Goal: Information Seeking & Learning: Learn about a topic

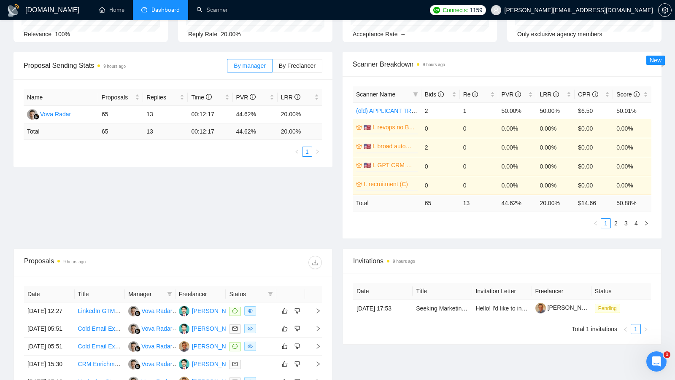
scroll to position [97, 0]
click at [219, 11] on link "Scanner" at bounding box center [212, 9] width 31 height 7
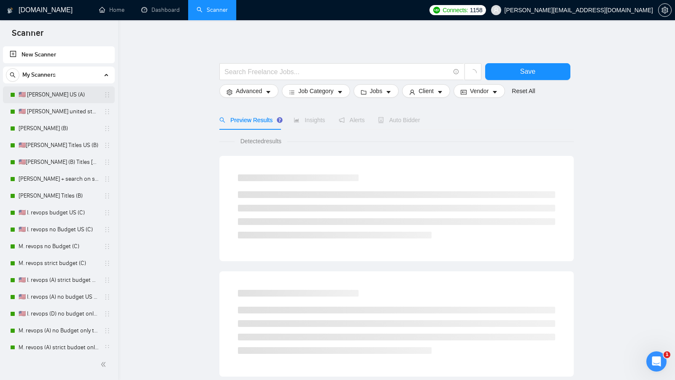
click at [52, 97] on link "🇺🇸 [PERSON_NAME] US (A)" at bounding box center [59, 94] width 80 height 17
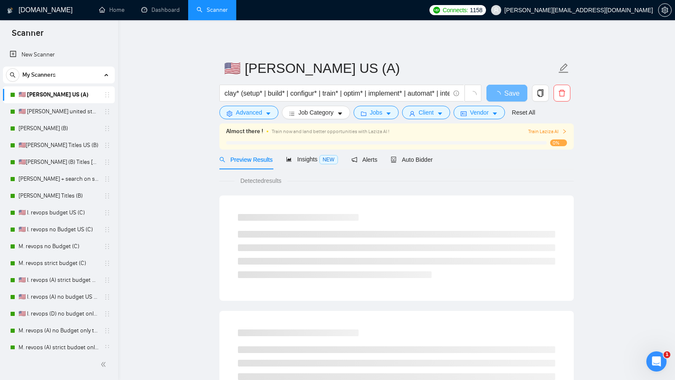
click at [424, 165] on div "Auto Bidder" at bounding box center [412, 160] width 42 height 20
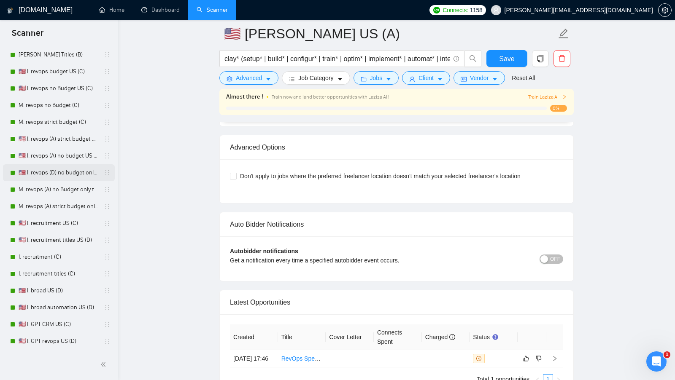
scroll to position [138, 0]
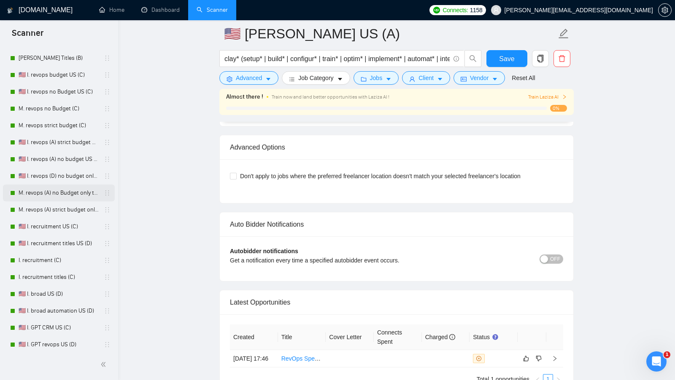
click at [67, 194] on link "M. revops (A) no Budget only titles" at bounding box center [59, 193] width 80 height 17
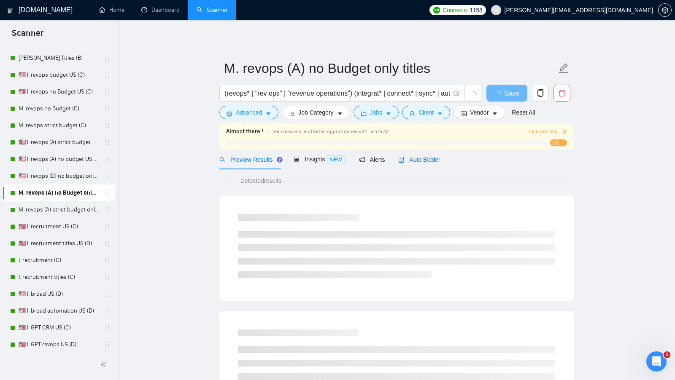
click at [409, 156] on span "Auto Bidder" at bounding box center [419, 159] width 42 height 7
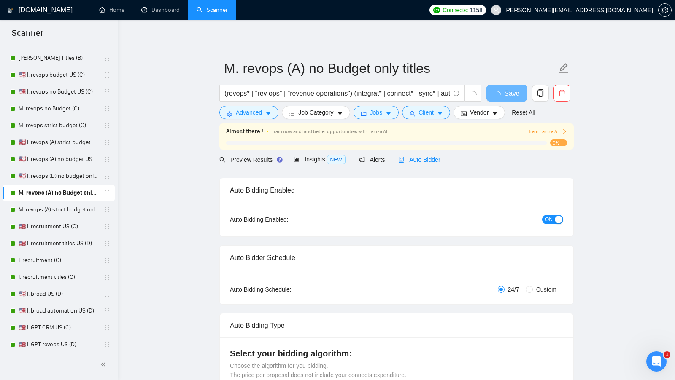
radio input "false"
radio input "true"
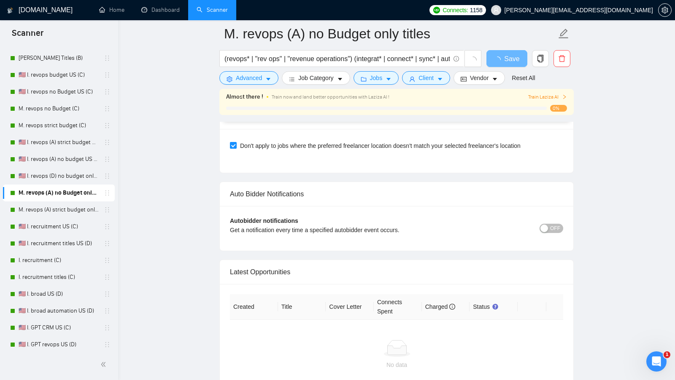
scroll to position [2078, 0]
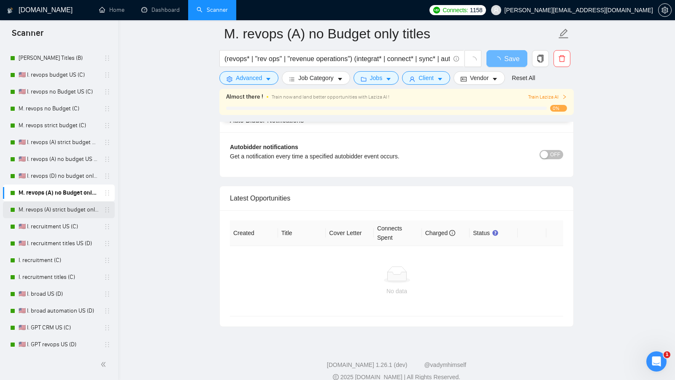
click at [82, 211] on link "M. revops (A) strict budget only titles" at bounding box center [59, 210] width 80 height 17
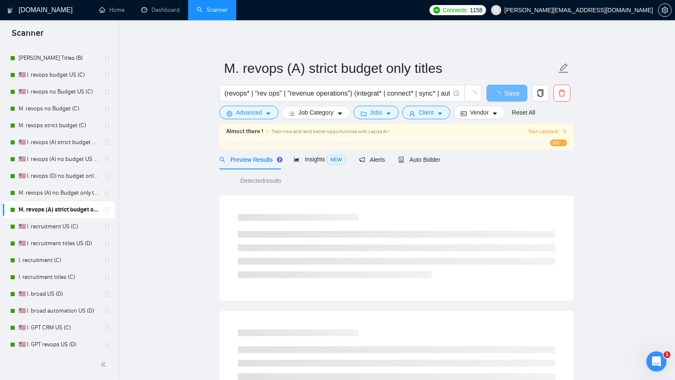
click at [420, 180] on div "Detected results" at bounding box center [396, 180] width 354 height 9
click at [420, 168] on div "Auto Bidder" at bounding box center [419, 160] width 42 height 20
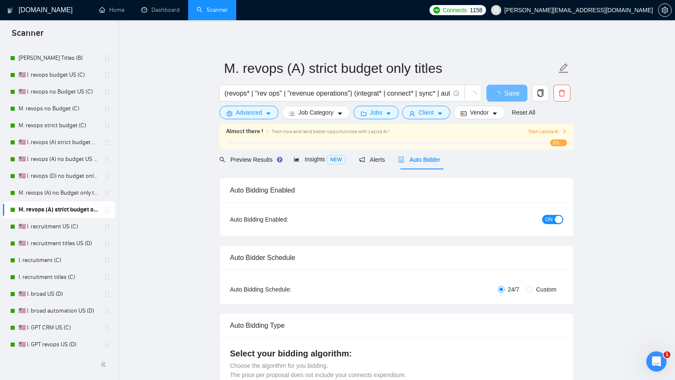
radio input "false"
radio input "true"
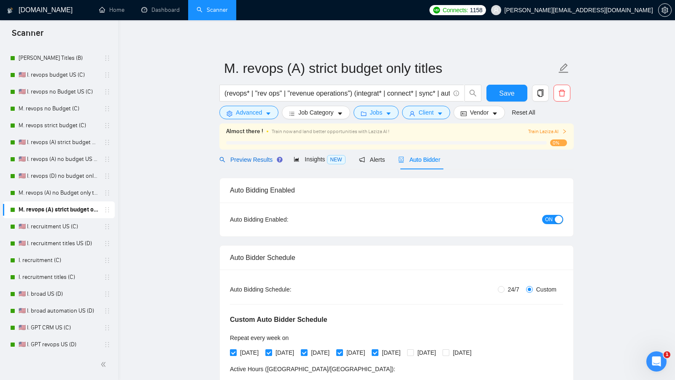
click at [263, 160] on span "Preview Results" at bounding box center [249, 159] width 61 height 7
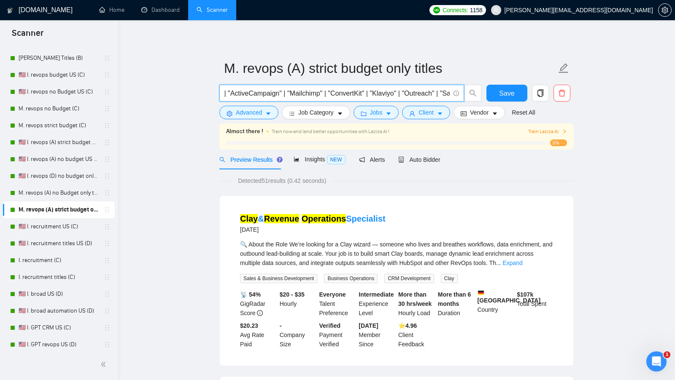
scroll to position [0, 1741]
drag, startPoint x: 358, startPoint y: 92, endPoint x: 484, endPoint y: 93, distance: 126.1
click at [484, 93] on div "(revops* | "rev ops" | "revenue operations") (integrat* | connect* | sync* | au…" at bounding box center [395, 95] width 354 height 21
click at [517, 92] on button "Save" at bounding box center [506, 93] width 41 height 17
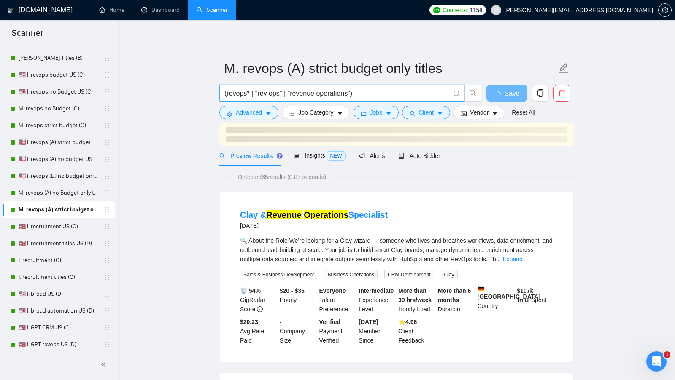
drag, startPoint x: 289, startPoint y: 90, endPoint x: 353, endPoint y: 90, distance: 63.7
click at [353, 90] on input "(revops* | "rev ops" | "revenue operations")" at bounding box center [336, 93] width 225 height 11
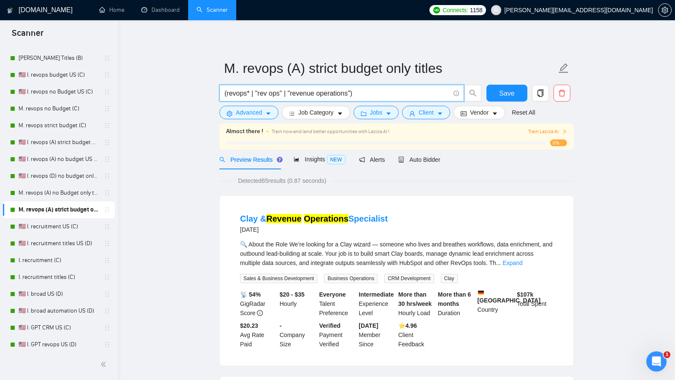
click at [376, 89] on input "(revops* | "rev ops" | "revenue operations")" at bounding box center [336, 93] width 225 height 11
click at [356, 92] on input "(revops* | "rev ops" | "revenue operations")" at bounding box center [336, 93] width 225 height 11
click at [351, 92] on input "(revops* | "rev ops" | "revenue operations")" at bounding box center [336, 93] width 225 height 11
click at [354, 92] on input "(revops* | "rev ops" | "revenue operations")" at bounding box center [336, 93] width 225 height 11
paste input ""revenue operations""
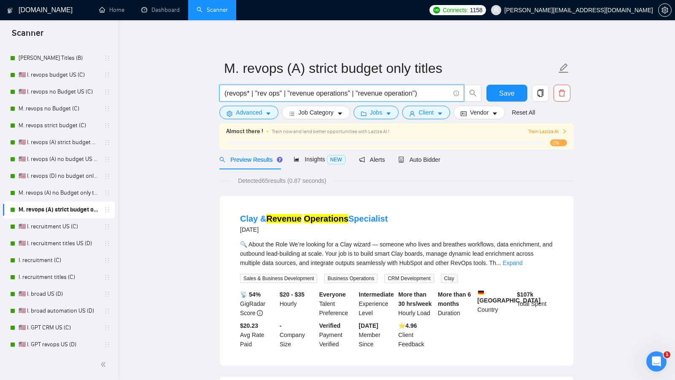
type input "(revops* | "rev ops" | "revenue operations" | "revenue operation")"
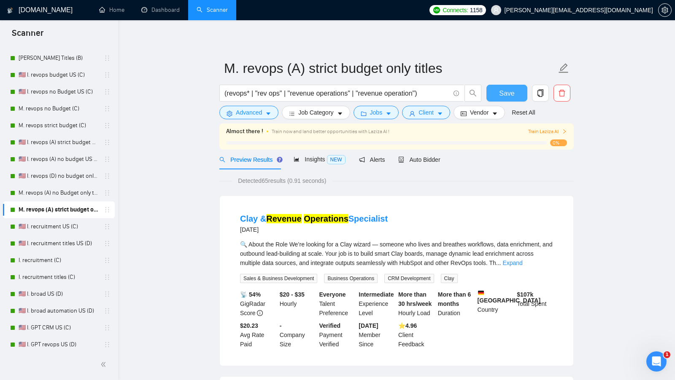
click at [501, 94] on span "Save" at bounding box center [506, 93] width 15 height 11
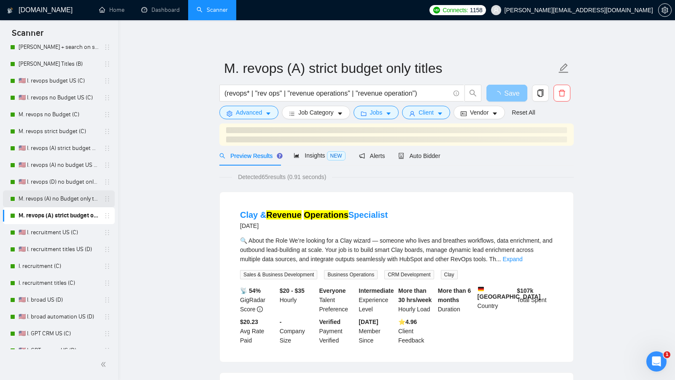
scroll to position [131, 0]
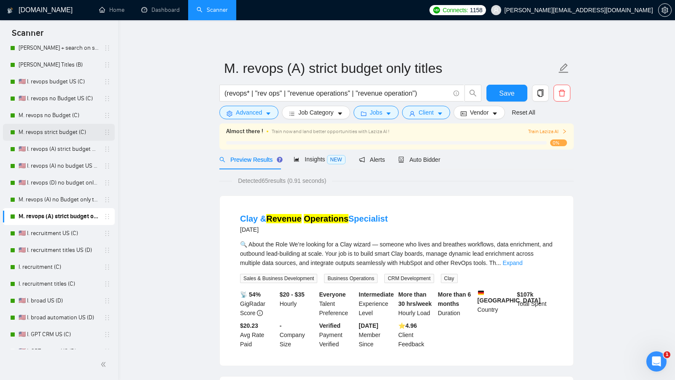
click at [67, 128] on link "M. revops strict budget (C)" at bounding box center [59, 132] width 80 height 17
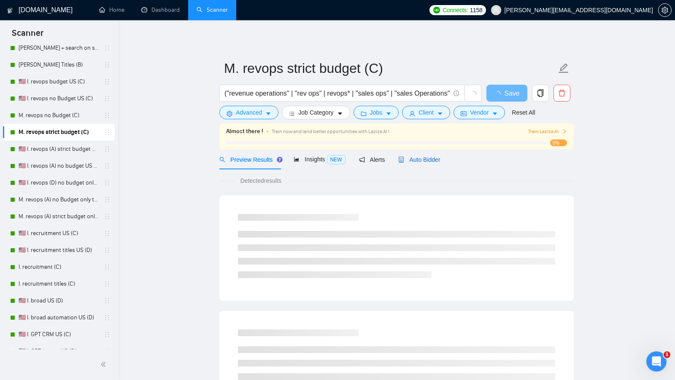
click at [415, 158] on span "Auto Bidder" at bounding box center [419, 159] width 42 height 7
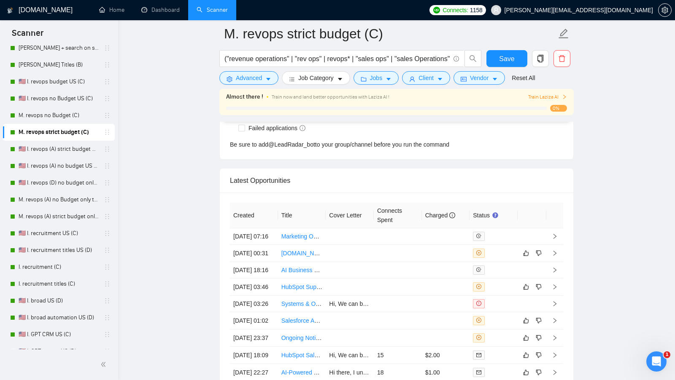
scroll to position [2288, 0]
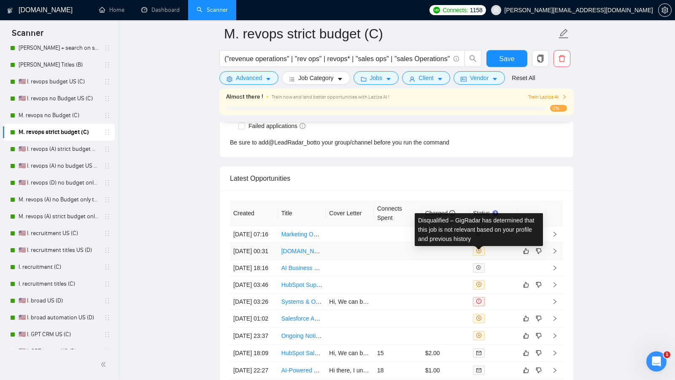
click at [455, 260] on td at bounding box center [446, 251] width 48 height 17
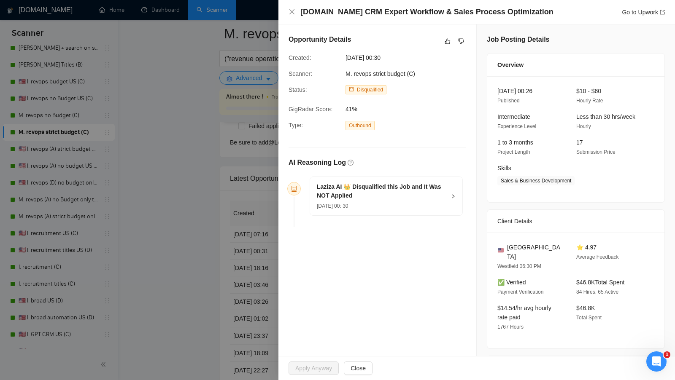
click at [453, 199] on div "Laziza AI 👑 Disqualified this Job and It Was NOT Applied [DATE] 00: 30" at bounding box center [386, 196] width 152 height 38
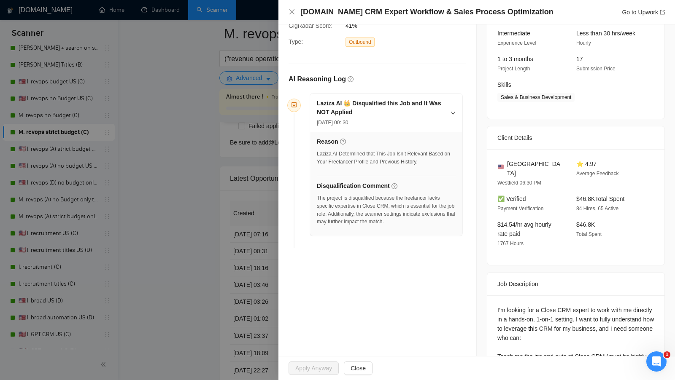
scroll to position [95, 0]
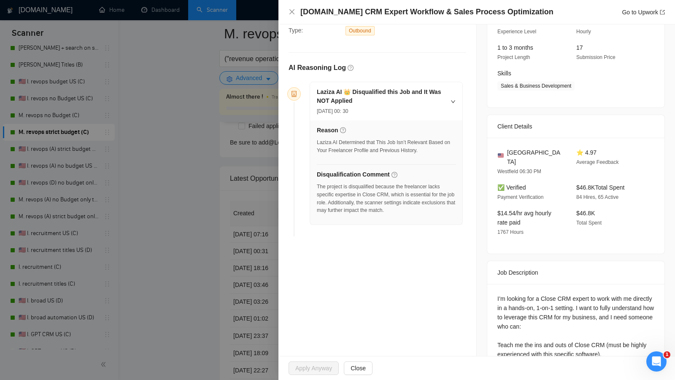
click at [205, 269] on div at bounding box center [337, 190] width 675 height 380
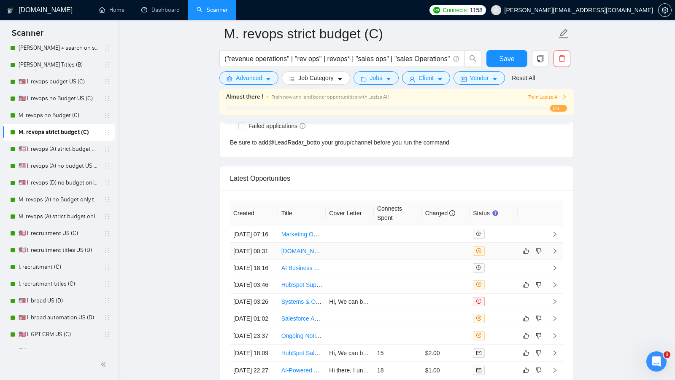
click at [346, 252] on td at bounding box center [350, 251] width 48 height 17
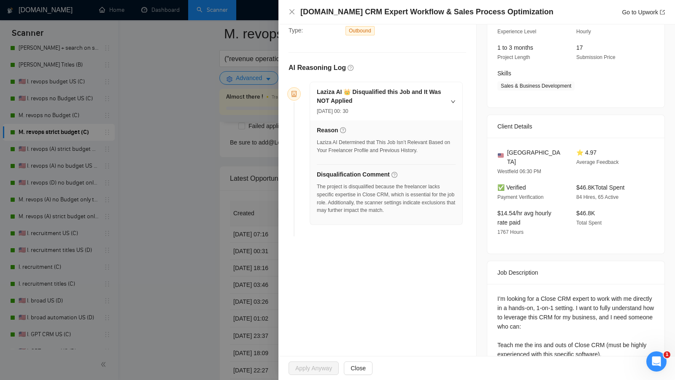
click at [444, 12] on h4 "[DOMAIN_NAME] CRM Expert Workflow & Sales Process Optimization" at bounding box center [426, 12] width 253 height 11
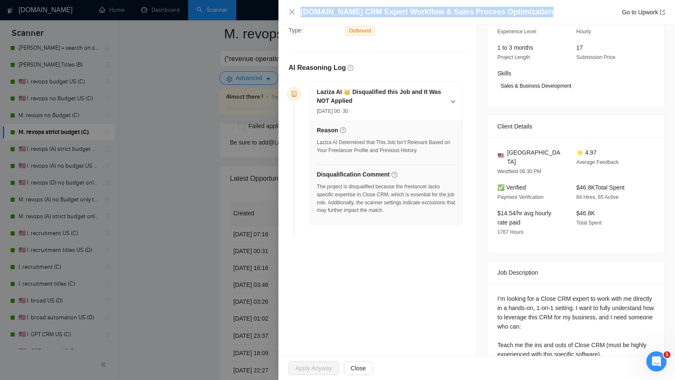
click at [444, 12] on h4 "[DOMAIN_NAME] CRM Expert Workflow & Sales Process Optimization" at bounding box center [426, 12] width 253 height 11
copy h4 "[DOMAIN_NAME] CRM Expert Workflow & Sales Process Optimization"
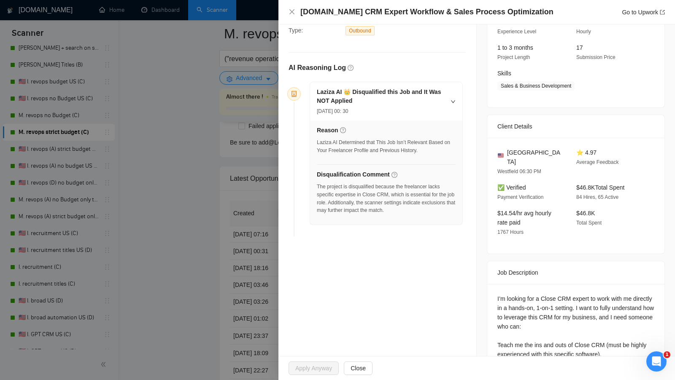
click at [254, 175] on div at bounding box center [337, 190] width 675 height 380
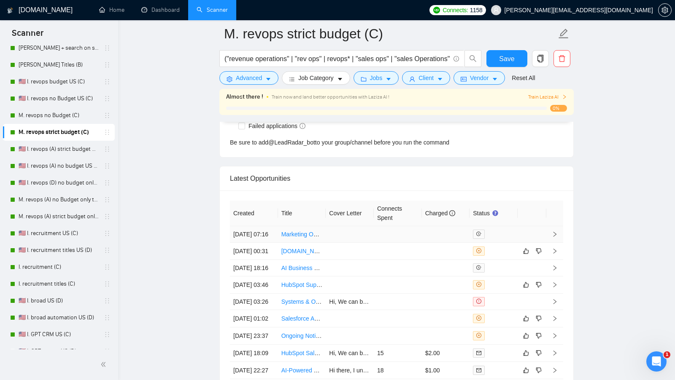
click at [353, 232] on td at bounding box center [350, 235] width 48 height 16
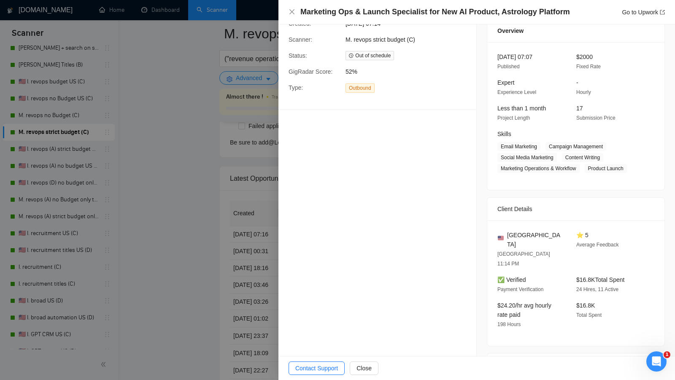
click at [383, 19] on div "Marketing Ops & Launch Specialist for New AI Product, Astrology Platform Go to …" at bounding box center [476, 12] width 397 height 24
click at [233, 70] on div at bounding box center [337, 190] width 675 height 380
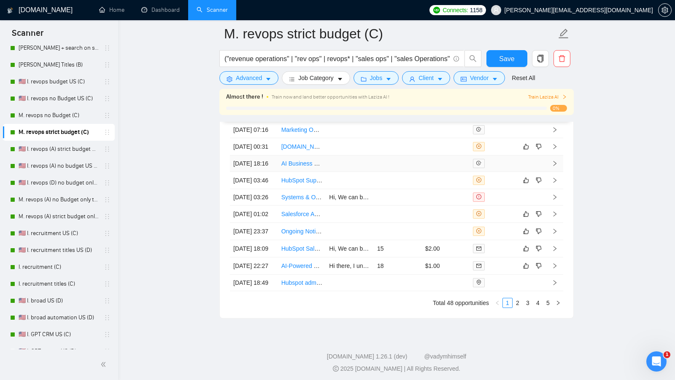
scroll to position [2416, 0]
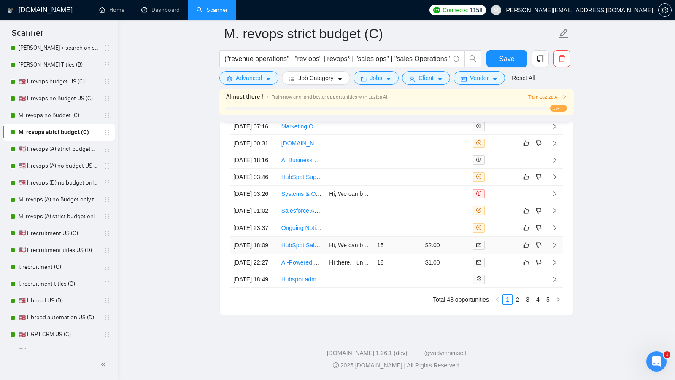
click at [453, 254] on td "$2.00" at bounding box center [446, 245] width 48 height 17
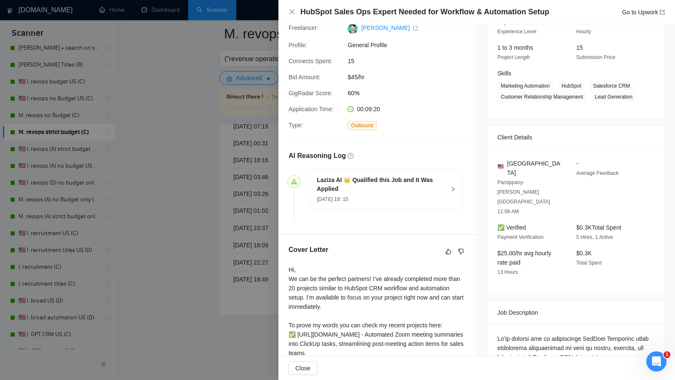
click at [424, 11] on h4 "HubSpot Sales Ops Expert Needed for Workflow & Automation Setup" at bounding box center [424, 12] width 249 height 11
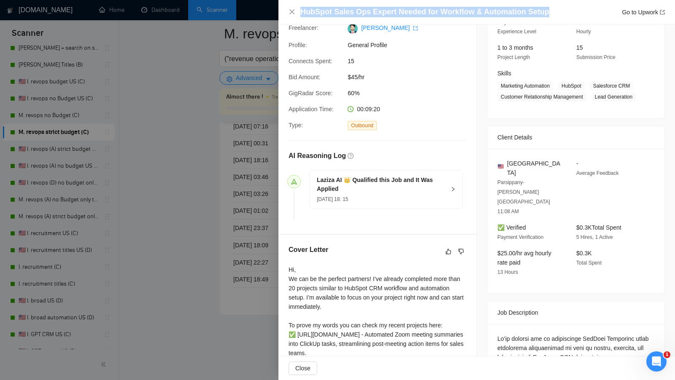
click at [424, 11] on h4 "HubSpot Sales Ops Expert Needed for Workflow & Automation Setup" at bounding box center [424, 12] width 249 height 11
copy h4 "HubSpot Sales Ops Expert Needed for Workflow & Automation Setup"
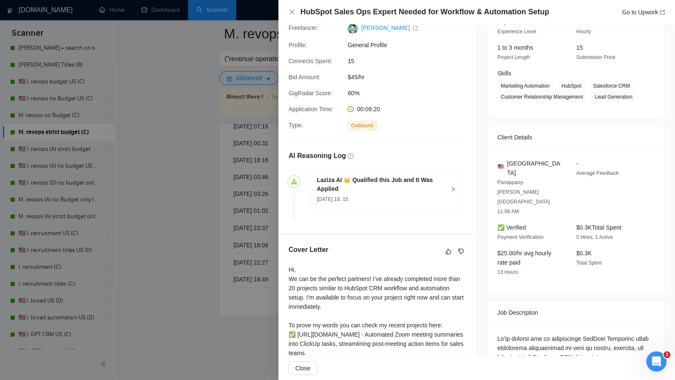
click at [259, 259] on div at bounding box center [337, 190] width 675 height 380
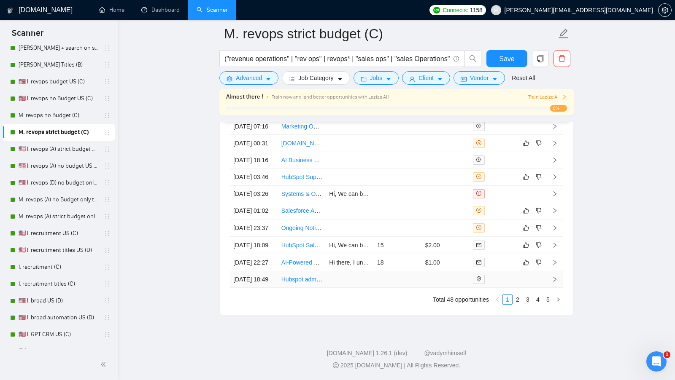
click at [357, 288] on td at bounding box center [350, 280] width 48 height 16
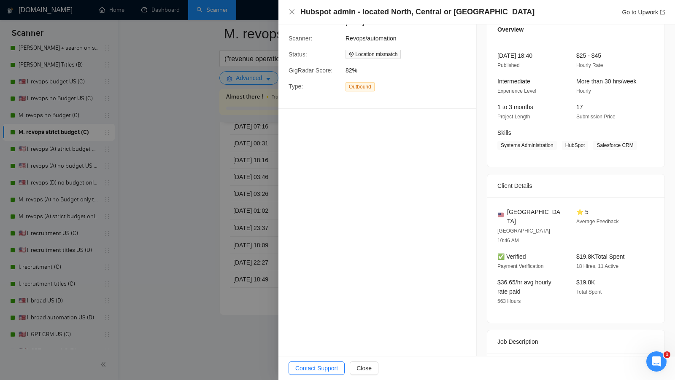
click at [338, 11] on h4 "Hubspot admin - located North, Central or [GEOGRAPHIC_DATA]" at bounding box center [417, 12] width 234 height 11
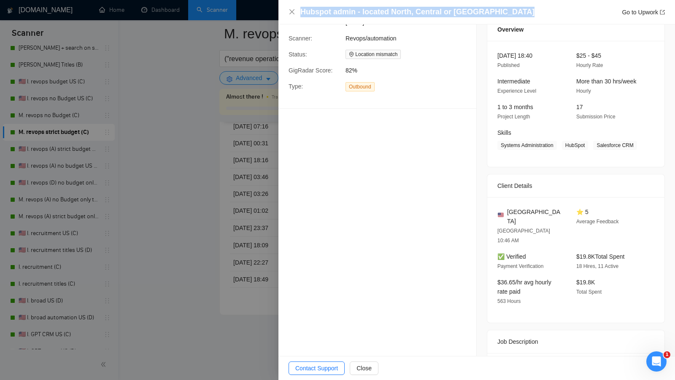
click at [338, 11] on h4 "Hubspot admin - located North, Central or [GEOGRAPHIC_DATA]" at bounding box center [417, 12] width 234 height 11
copy h4 "Hubspot admin - located North, Central or [GEOGRAPHIC_DATA]"
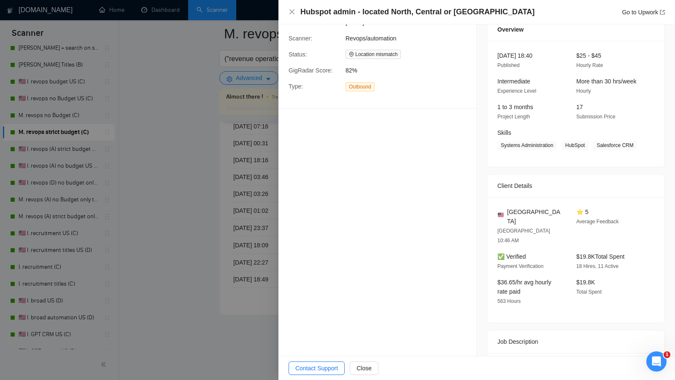
click at [241, 78] on div at bounding box center [337, 190] width 675 height 380
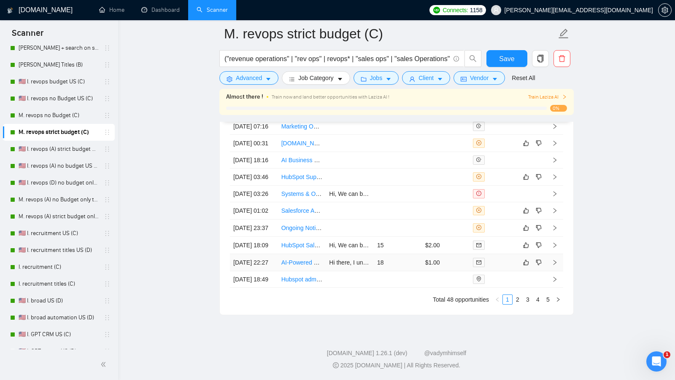
click at [419, 272] on td "18" at bounding box center [398, 262] width 48 height 17
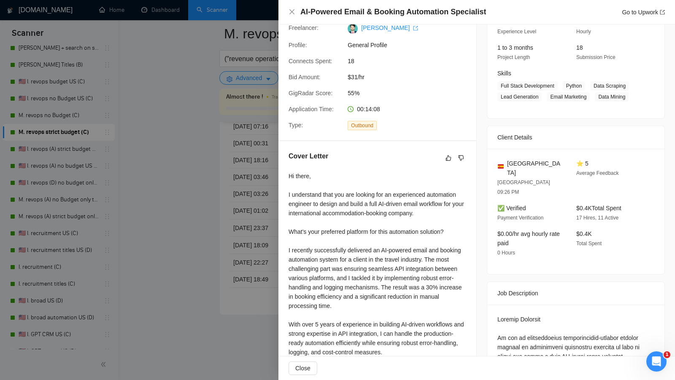
click at [351, 12] on h4 "AI-Powered Email & Booking Automation Specialist" at bounding box center [393, 12] width 186 height 11
copy h4 "AI-Powered Email & Booking Automation Specialist"
click at [248, 13] on div at bounding box center [337, 190] width 675 height 380
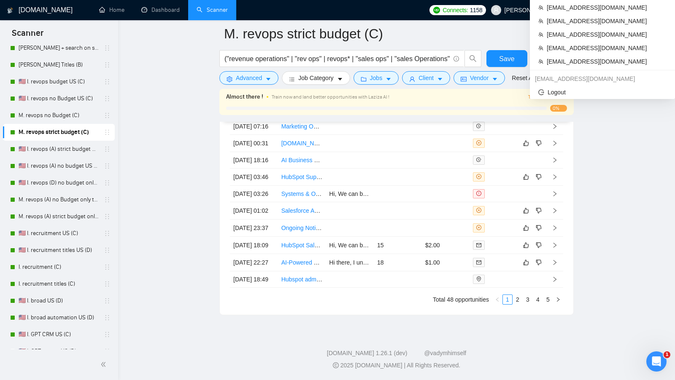
click at [608, 14] on span "[PERSON_NAME][EMAIL_ADDRESS][DOMAIN_NAME]" at bounding box center [572, 10] width 172 height 27
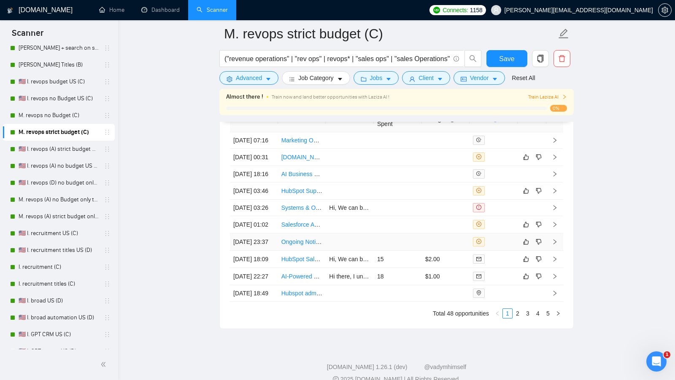
scroll to position [2428, 0]
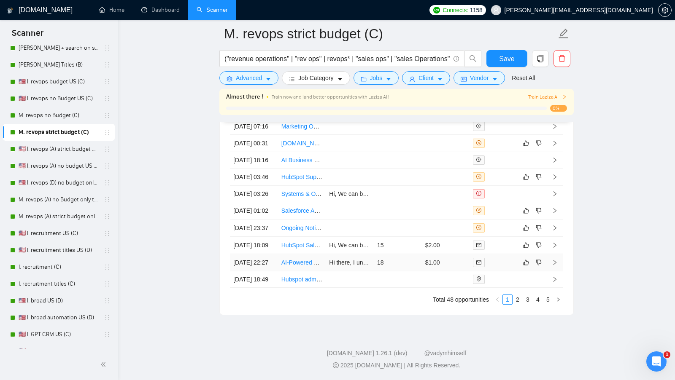
click at [455, 272] on td "$1.00" at bounding box center [446, 262] width 48 height 17
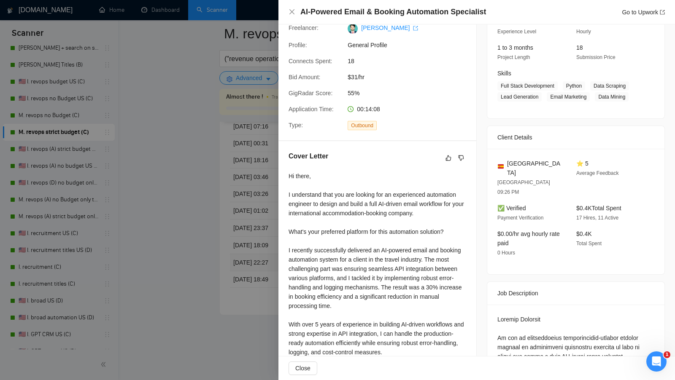
scroll to position [140, 0]
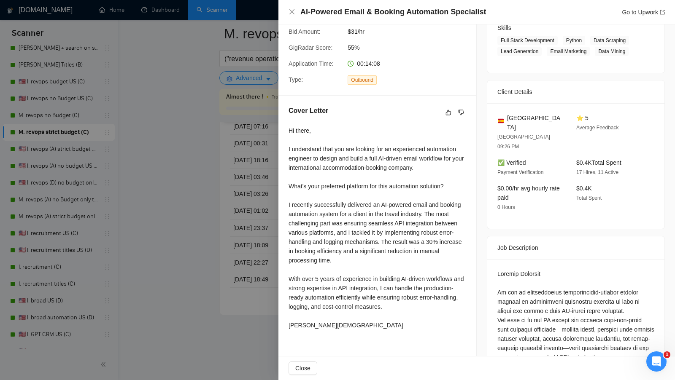
click at [248, 282] on div at bounding box center [337, 190] width 675 height 380
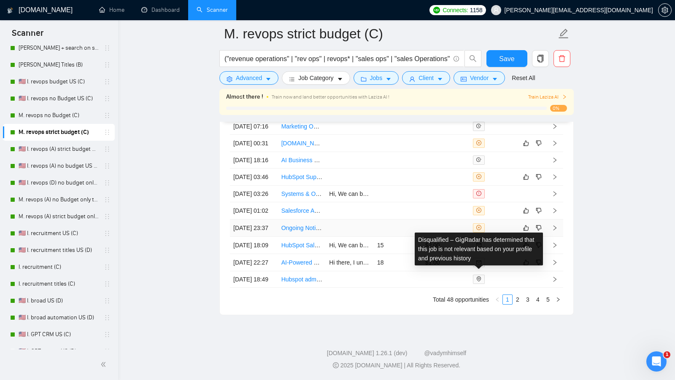
click at [447, 237] on td at bounding box center [446, 228] width 48 height 17
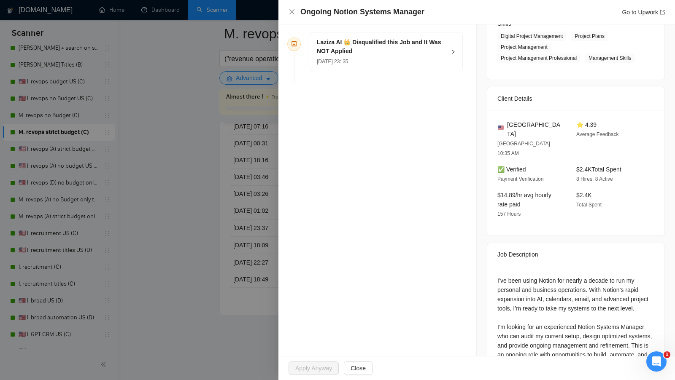
scroll to position [190, 0]
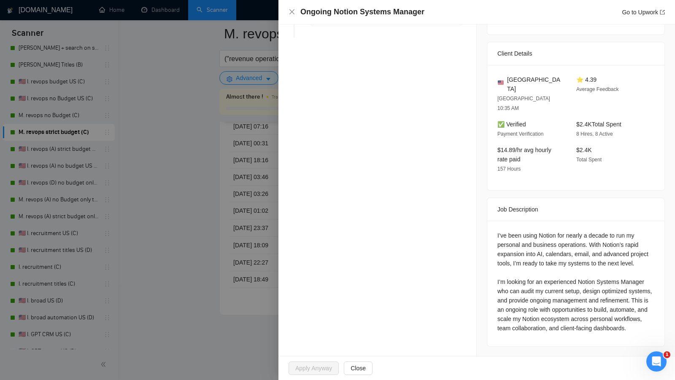
click at [156, 175] on div at bounding box center [337, 190] width 675 height 380
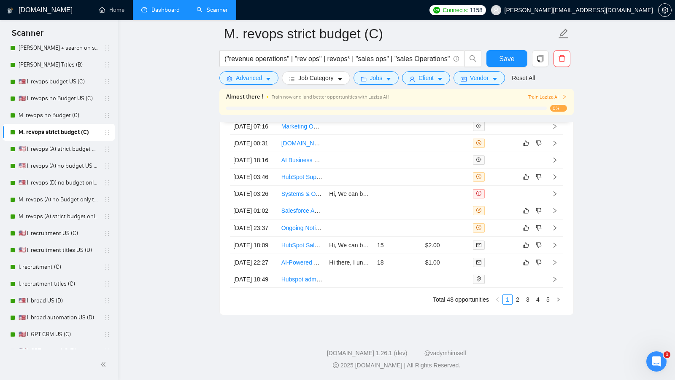
click at [170, 10] on link "Dashboard" at bounding box center [160, 9] width 38 height 7
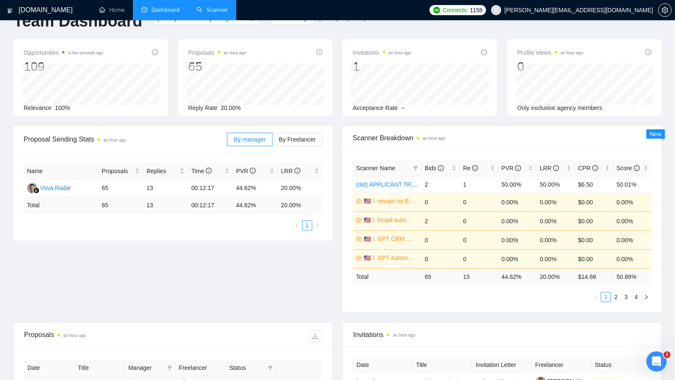
scroll to position [16, 0]
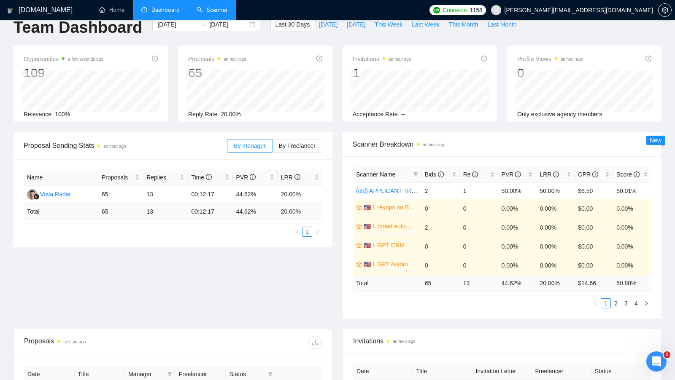
click at [221, 13] on link "Scanner" at bounding box center [212, 9] width 31 height 7
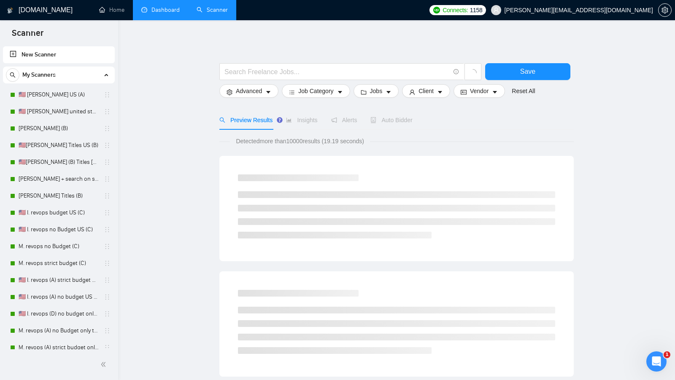
click at [171, 11] on link "Dashboard" at bounding box center [160, 9] width 38 height 7
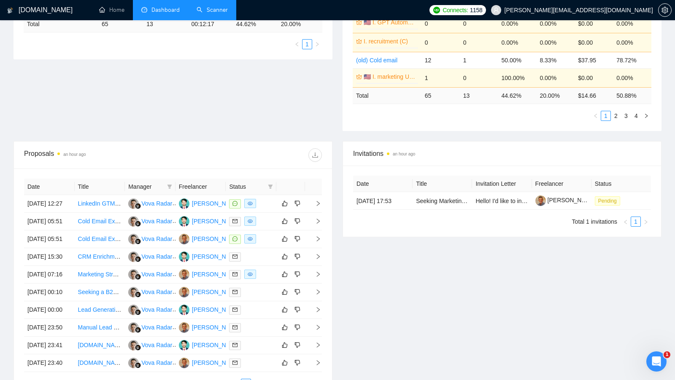
scroll to position [205, 0]
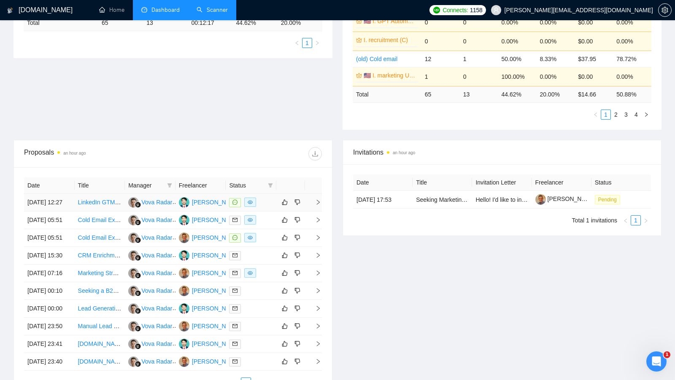
click at [262, 200] on div at bounding box center [251, 203] width 44 height 10
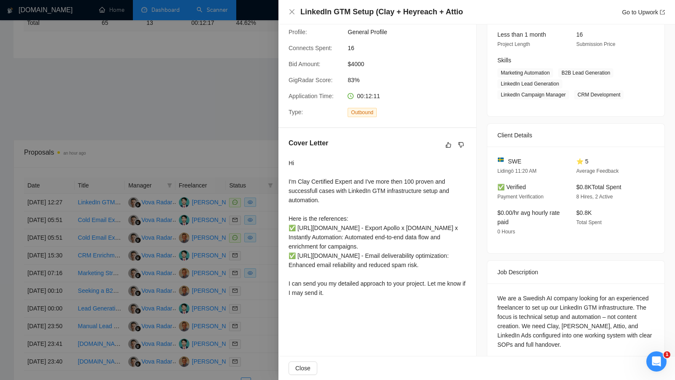
scroll to position [123, 0]
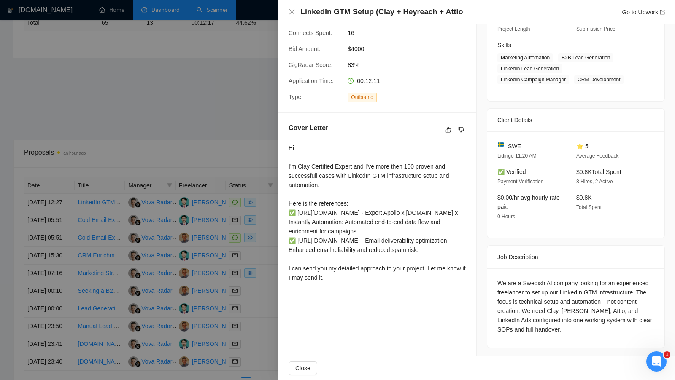
click at [250, 135] on div at bounding box center [337, 190] width 675 height 380
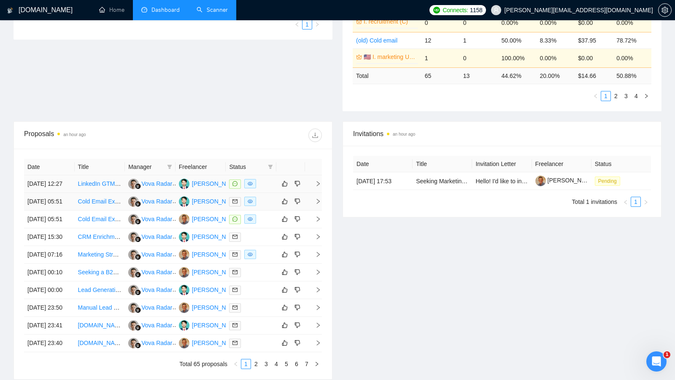
scroll to position [240, 0]
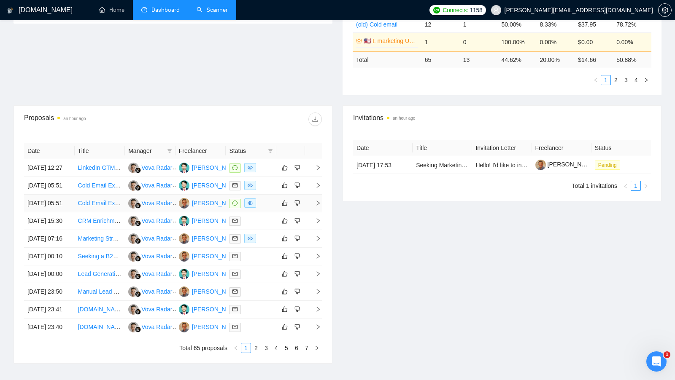
click at [264, 208] on div at bounding box center [251, 204] width 44 height 10
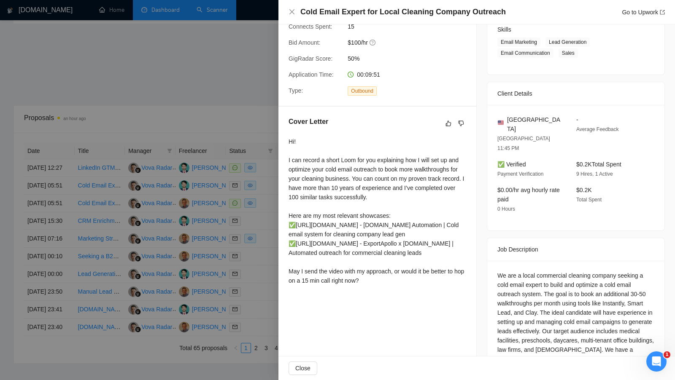
scroll to position [141, 0]
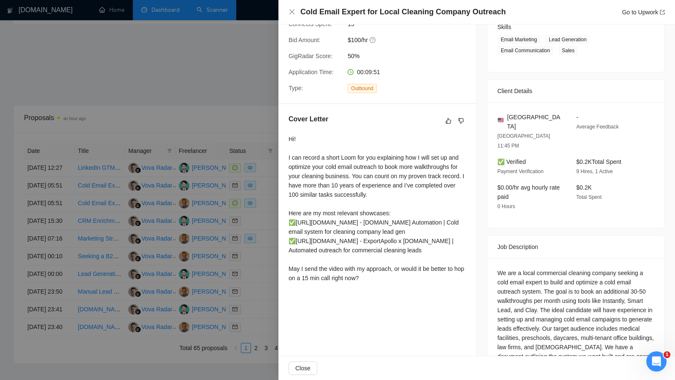
click at [253, 262] on div at bounding box center [337, 190] width 675 height 380
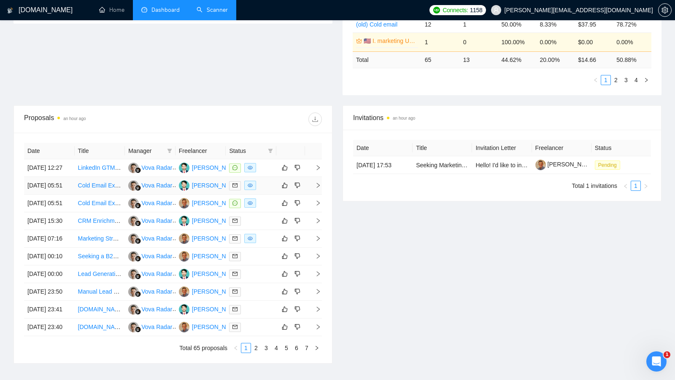
click at [263, 191] on div at bounding box center [251, 186] width 44 height 10
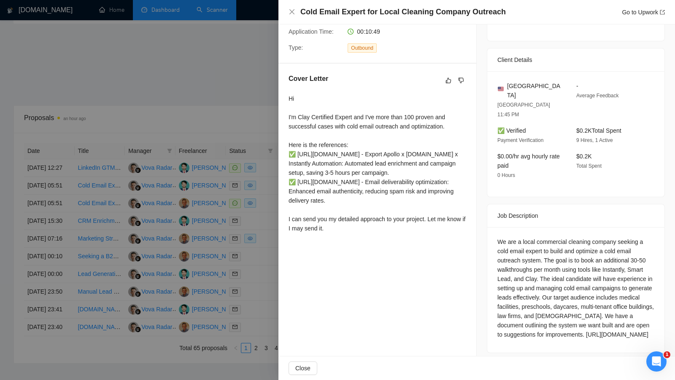
scroll to position [186, 0]
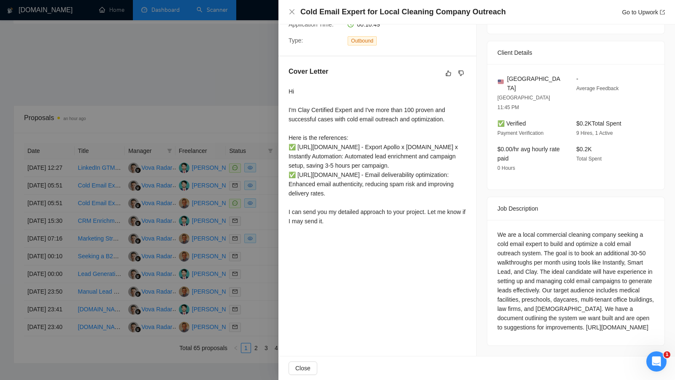
click at [264, 225] on div at bounding box center [337, 190] width 675 height 380
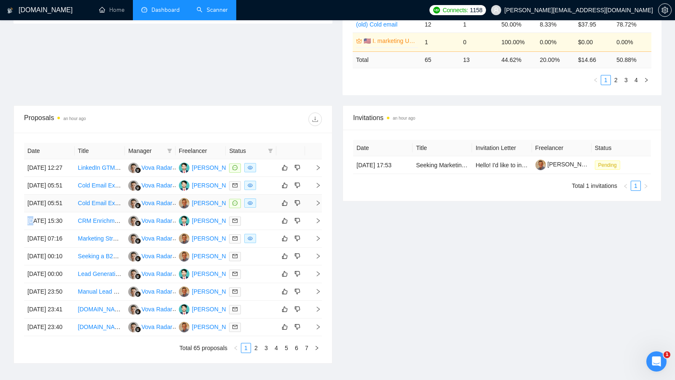
click at [264, 213] on td at bounding box center [251, 204] width 51 height 18
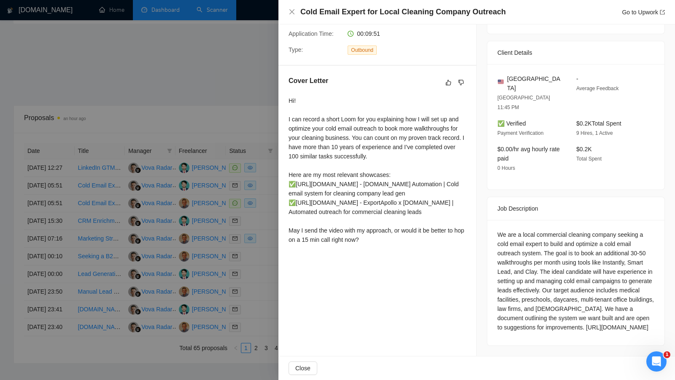
click at [264, 225] on div at bounding box center [337, 190] width 675 height 380
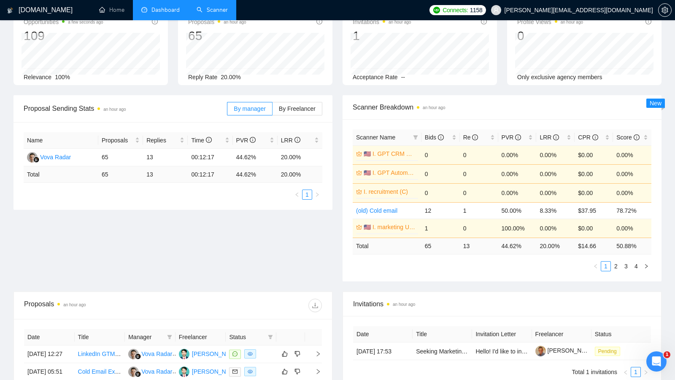
scroll to position [54, 0]
click at [568, 135] on div "LRR" at bounding box center [556, 136] width 32 height 9
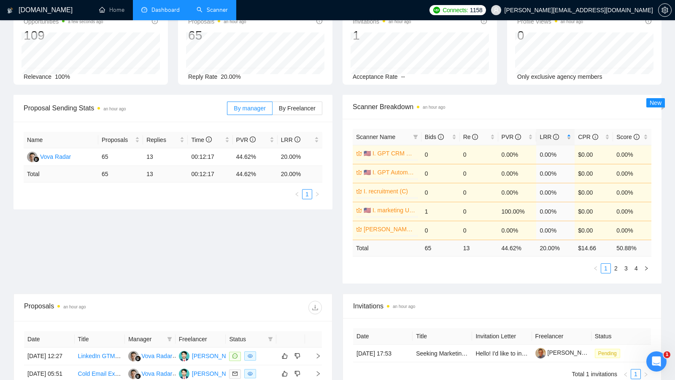
click at [568, 135] on div "LRR" at bounding box center [556, 136] width 32 height 9
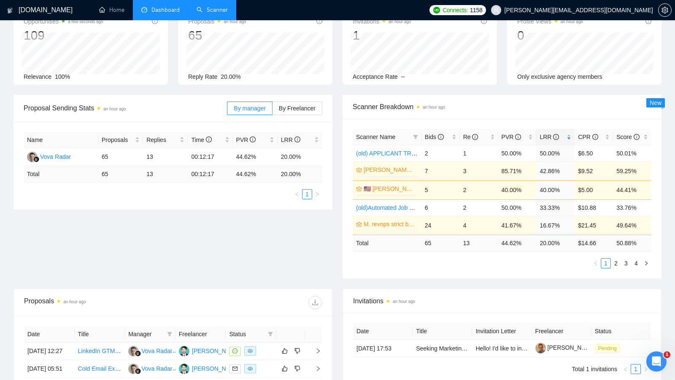
click at [335, 237] on div "Proposal Sending Stats an hour ago By manager By Freelancer Name Proposals Repl…" at bounding box center [337, 192] width 658 height 194
